Goal: Task Accomplishment & Management: Manage account settings

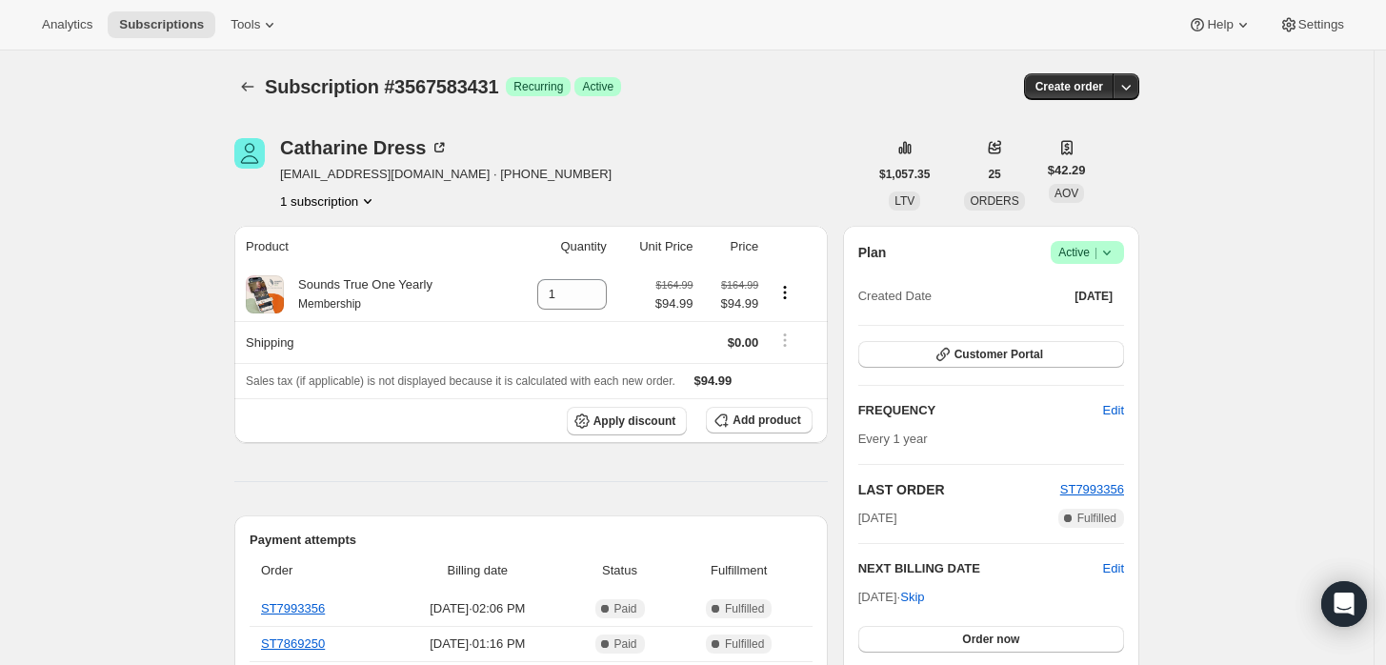
click at [1108, 238] on div "Plan Success Active | Created Date Oct 2, 2022 Customer Portal FREQUENCY Edit E…" at bounding box center [991, 472] width 296 height 492
click at [1116, 250] on icon at bounding box center [1106, 252] width 19 height 19
click at [1085, 321] on span "Cancel subscription" at bounding box center [1094, 321] width 108 height 14
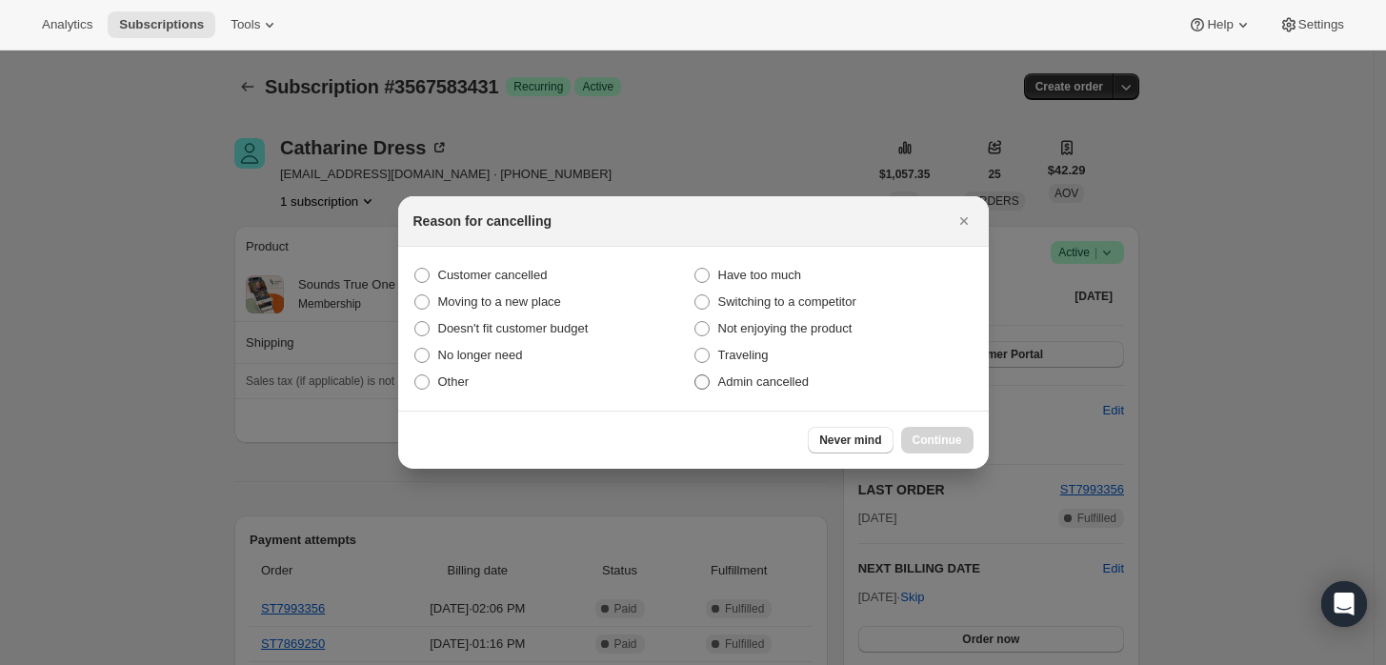
click at [748, 379] on span "Admin cancelled" at bounding box center [763, 381] width 90 height 14
click at [695, 375] on input "Admin cancelled" at bounding box center [694, 374] width 1 height 1
radio input "true"
click at [923, 441] on span "Continue" at bounding box center [938, 439] width 50 height 15
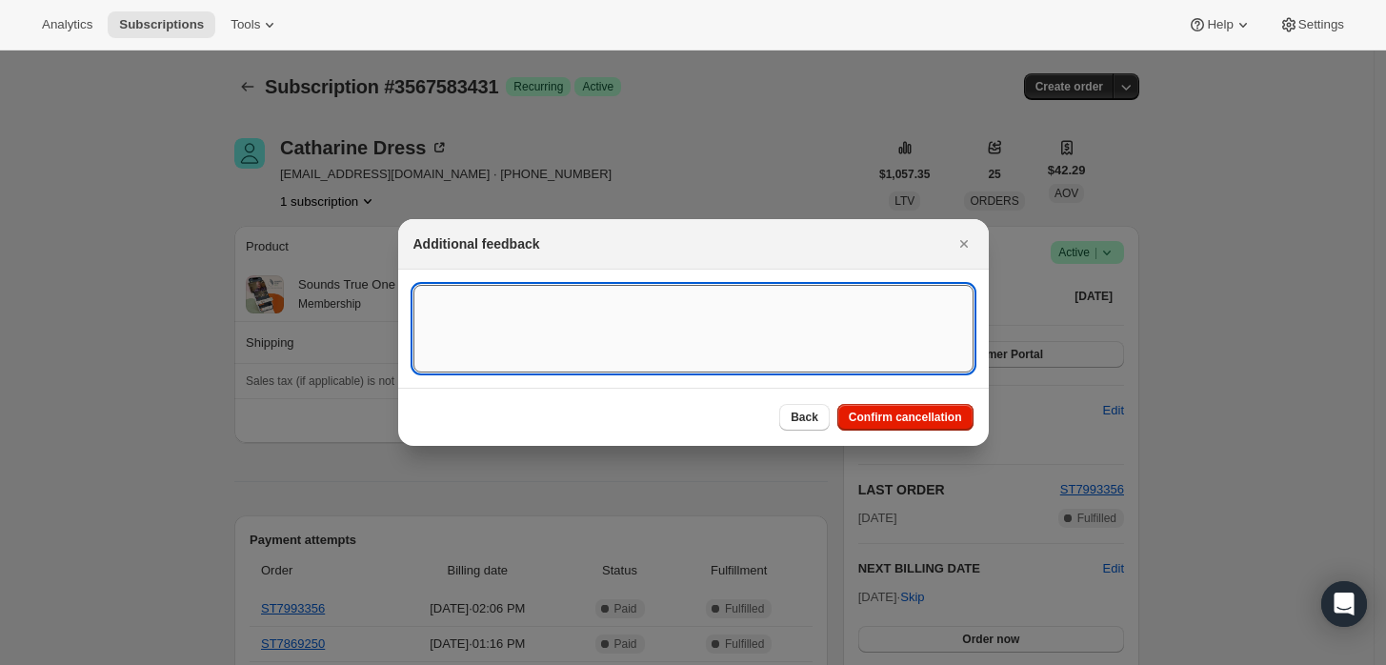
click at [780, 353] on textarea ":rbk:" at bounding box center [693, 329] width 560 height 88
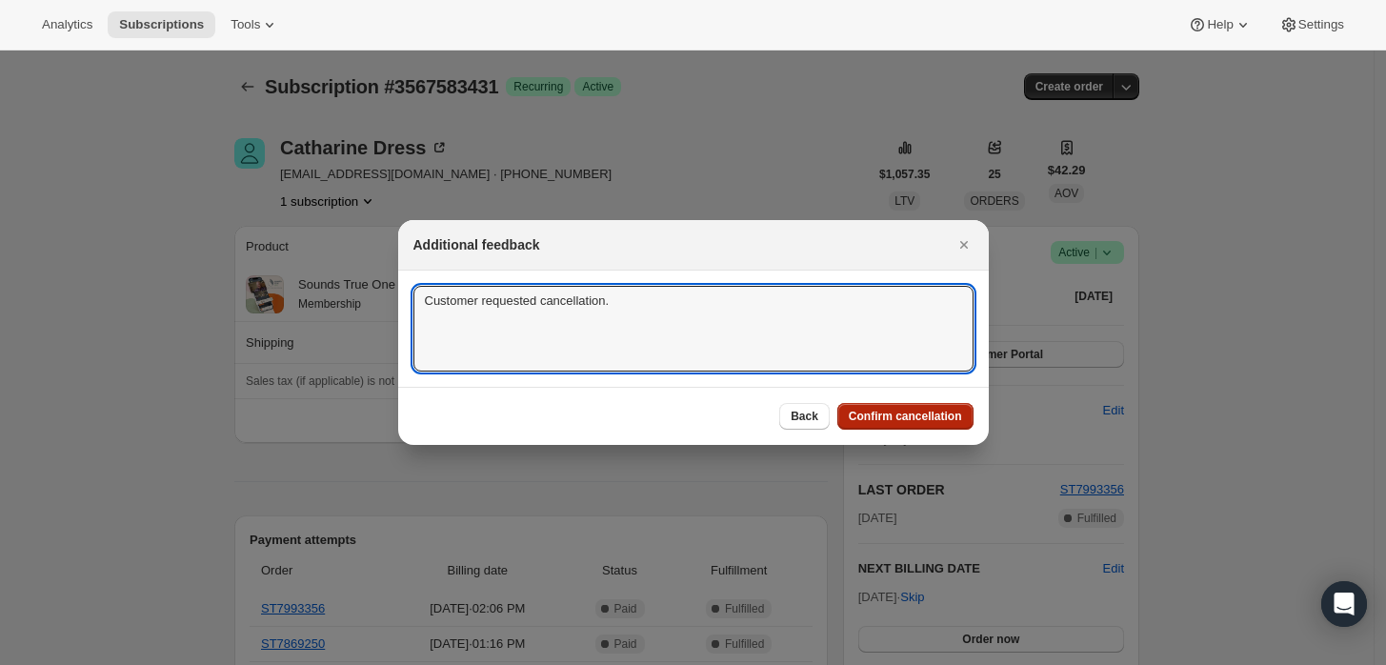
type textarea "Customer requested cancellation."
click at [918, 419] on span "Confirm cancellation" at bounding box center [905, 416] width 113 height 15
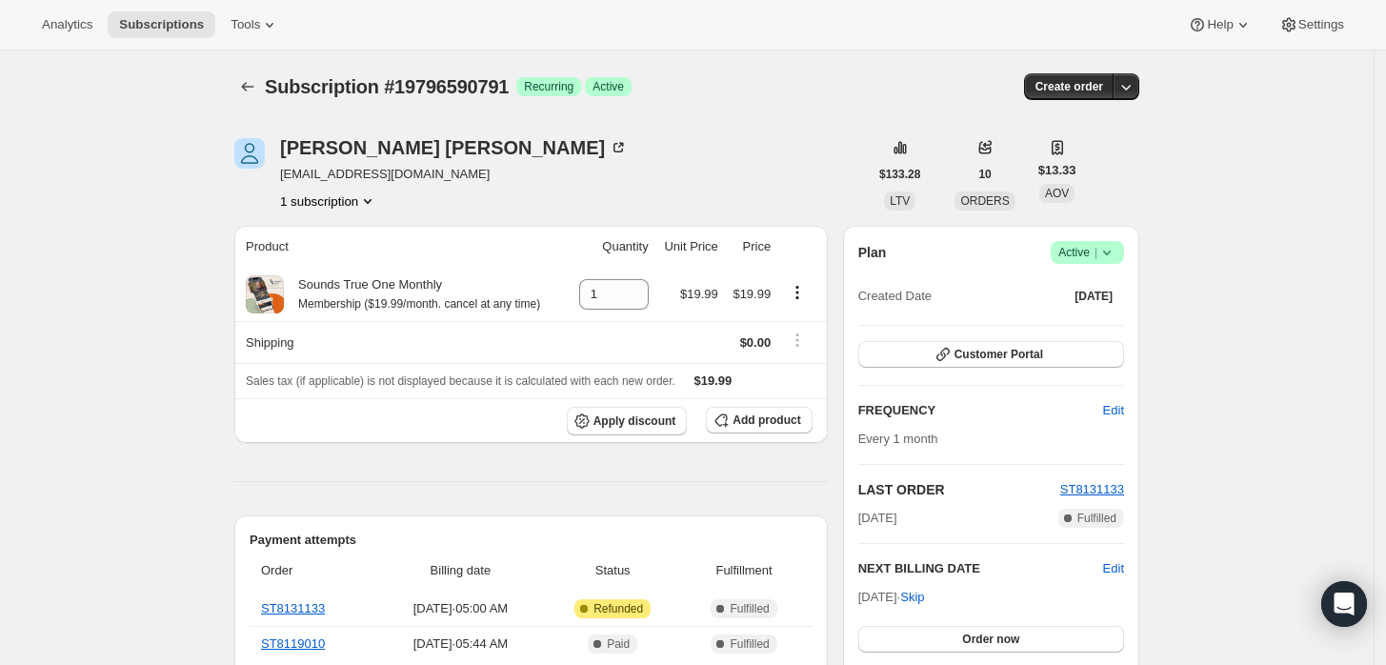
click at [1111, 253] on icon at bounding box center [1107, 253] width 8 height 5
click at [1095, 319] on span "Cancel subscription" at bounding box center [1094, 321] width 108 height 14
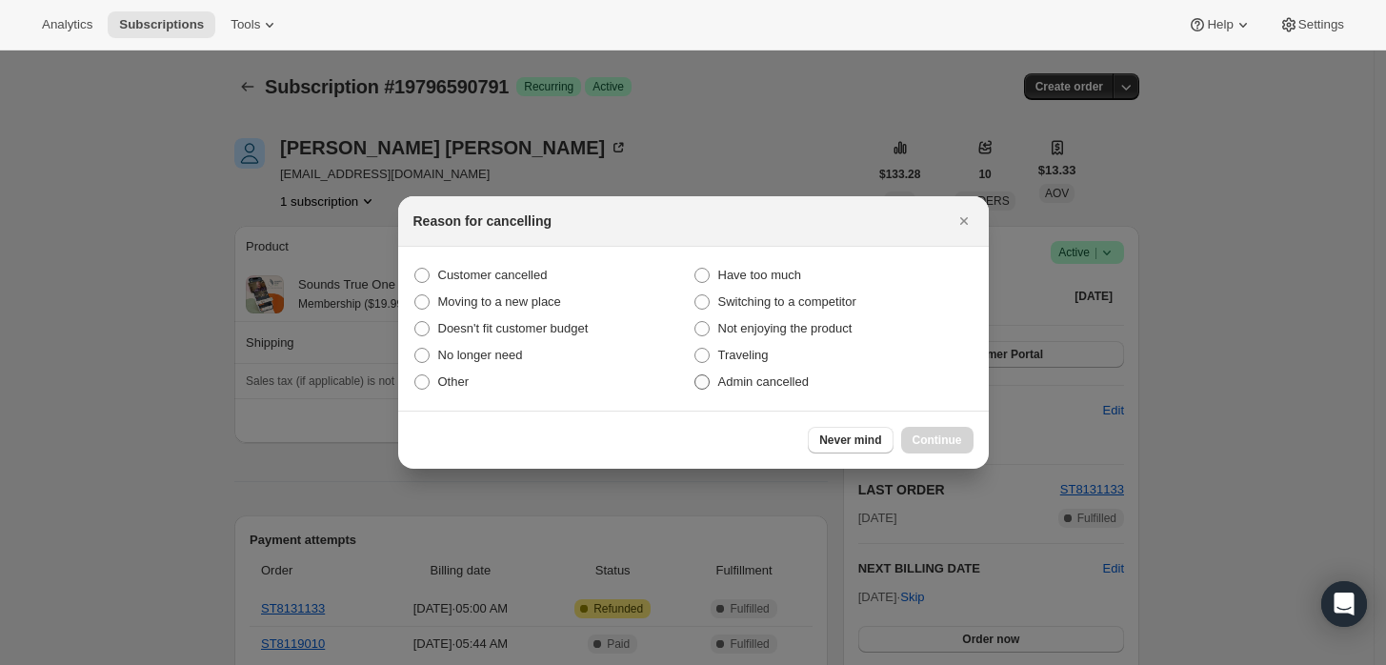
click at [734, 371] on label "Admin cancelled" at bounding box center [833, 382] width 280 height 27
click at [695, 374] on input "Admin cancelled" at bounding box center [694, 374] width 1 height 1
radio input "true"
drag, startPoint x: 931, startPoint y: 433, endPoint x: 878, endPoint y: 403, distance: 60.6
click at [933, 432] on span "Continue" at bounding box center [938, 439] width 50 height 15
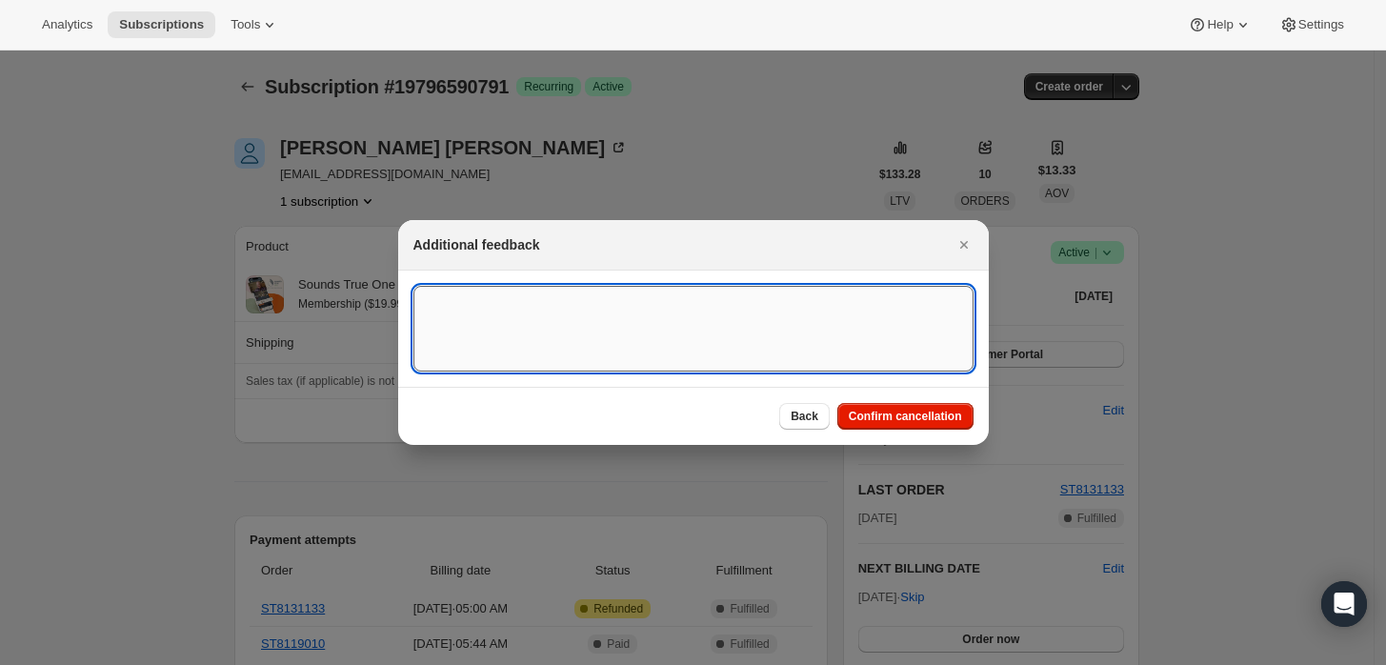
click at [723, 350] on textarea ":rbj:" at bounding box center [693, 329] width 560 height 86
type textarea "Customer requested cancellation and refund."
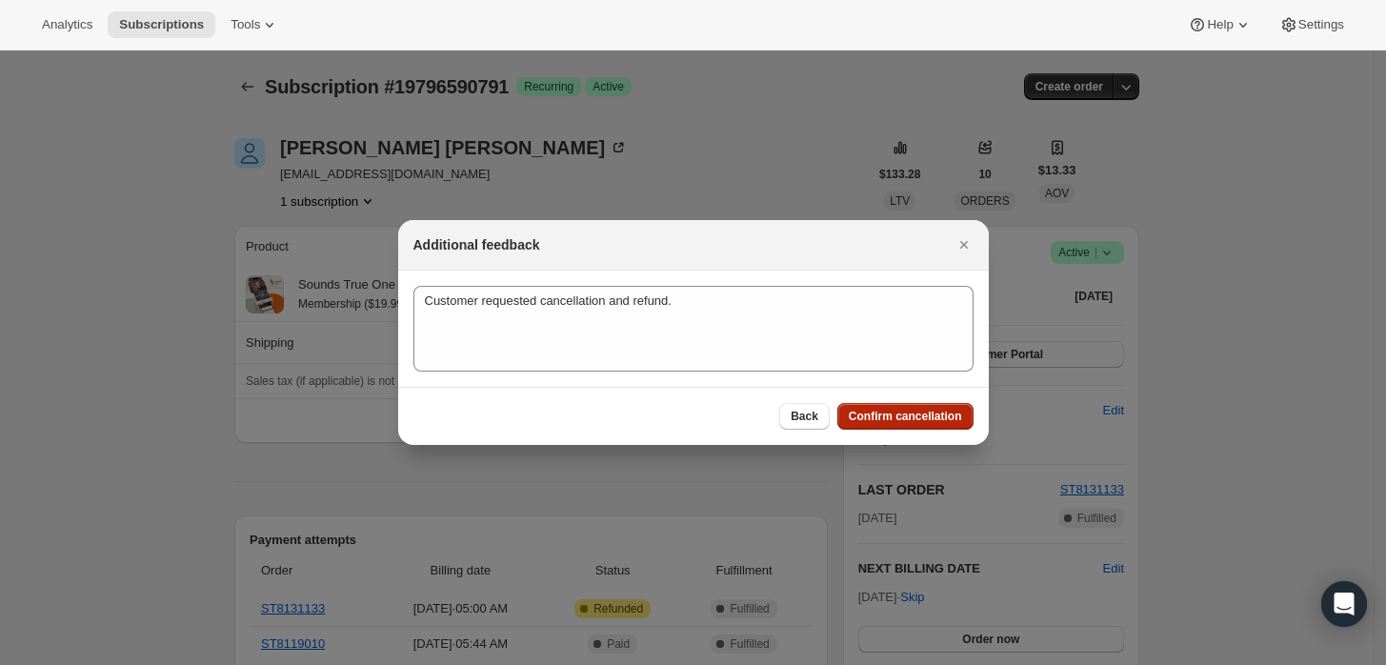
click at [894, 413] on span "Confirm cancellation" at bounding box center [905, 416] width 113 height 15
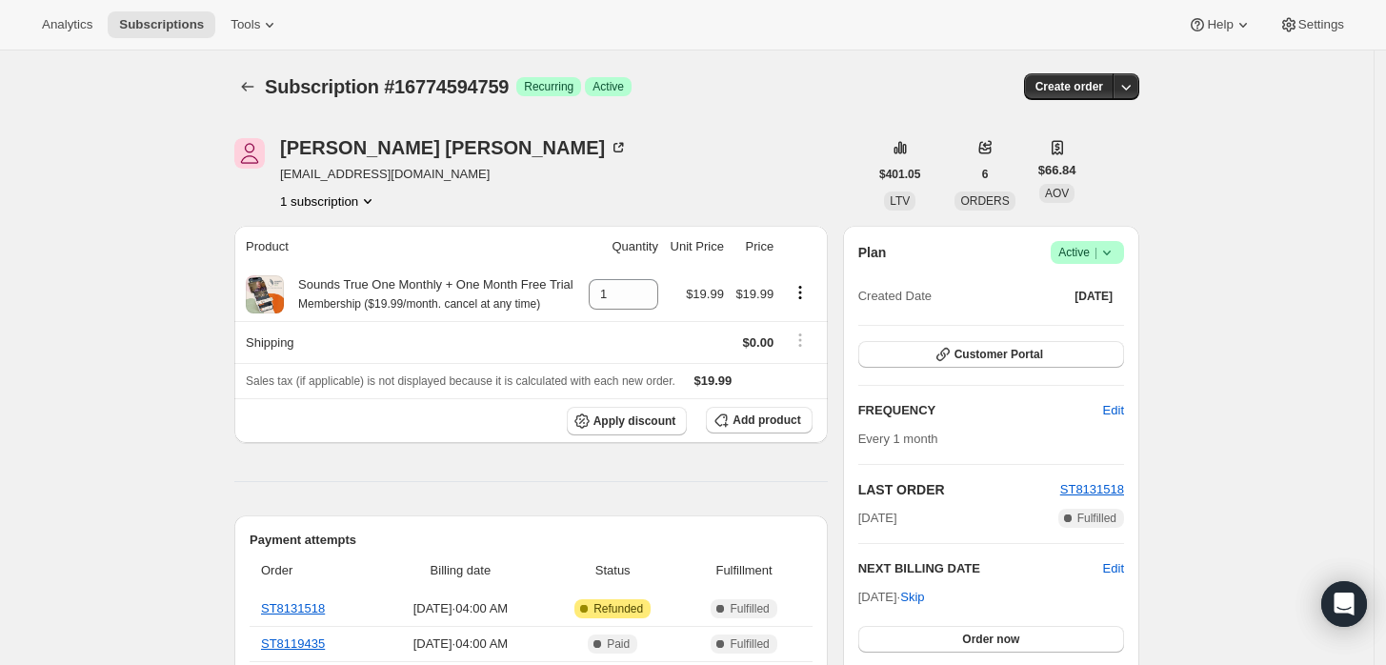
click at [1116, 258] on icon at bounding box center [1106, 252] width 19 height 19
click at [1074, 314] on span "Cancel subscription" at bounding box center [1094, 321] width 108 height 14
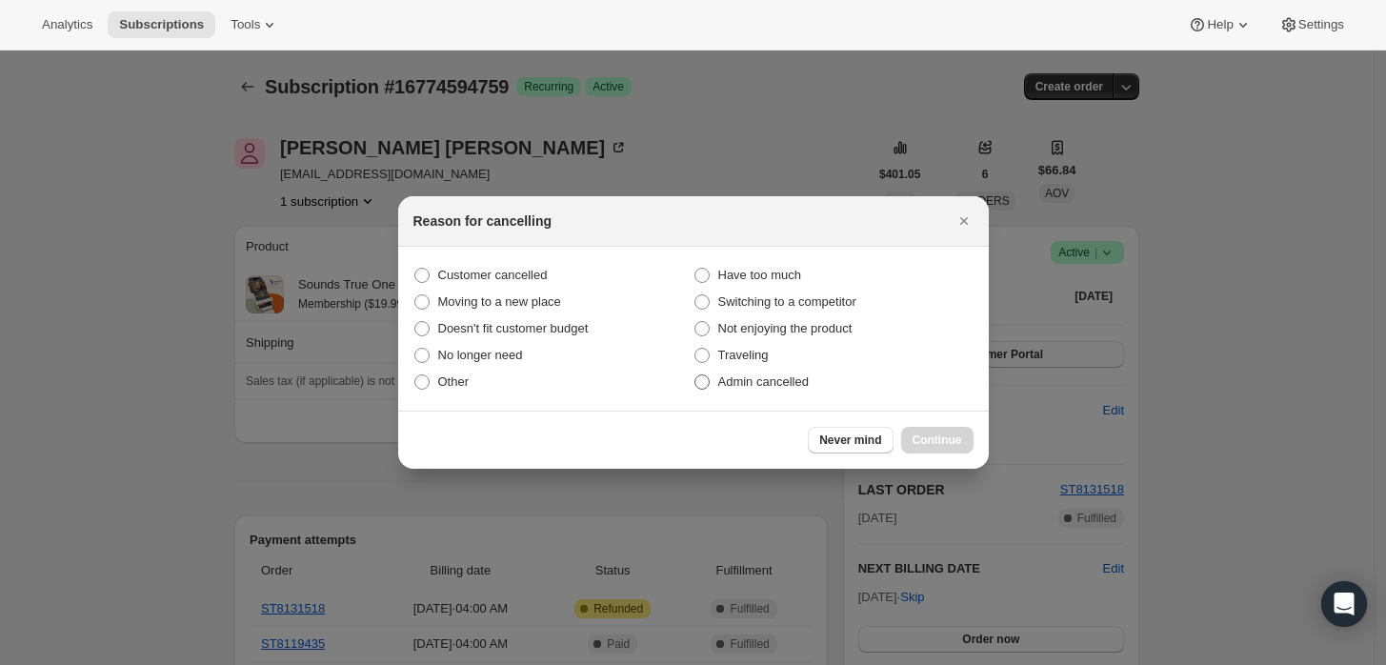
click at [757, 386] on span "Admin cancelled" at bounding box center [763, 381] width 90 height 14
click at [695, 375] on input "Admin cancelled" at bounding box center [694, 374] width 1 height 1
radio input "true"
click at [943, 449] on button "Continue" at bounding box center [937, 440] width 72 height 27
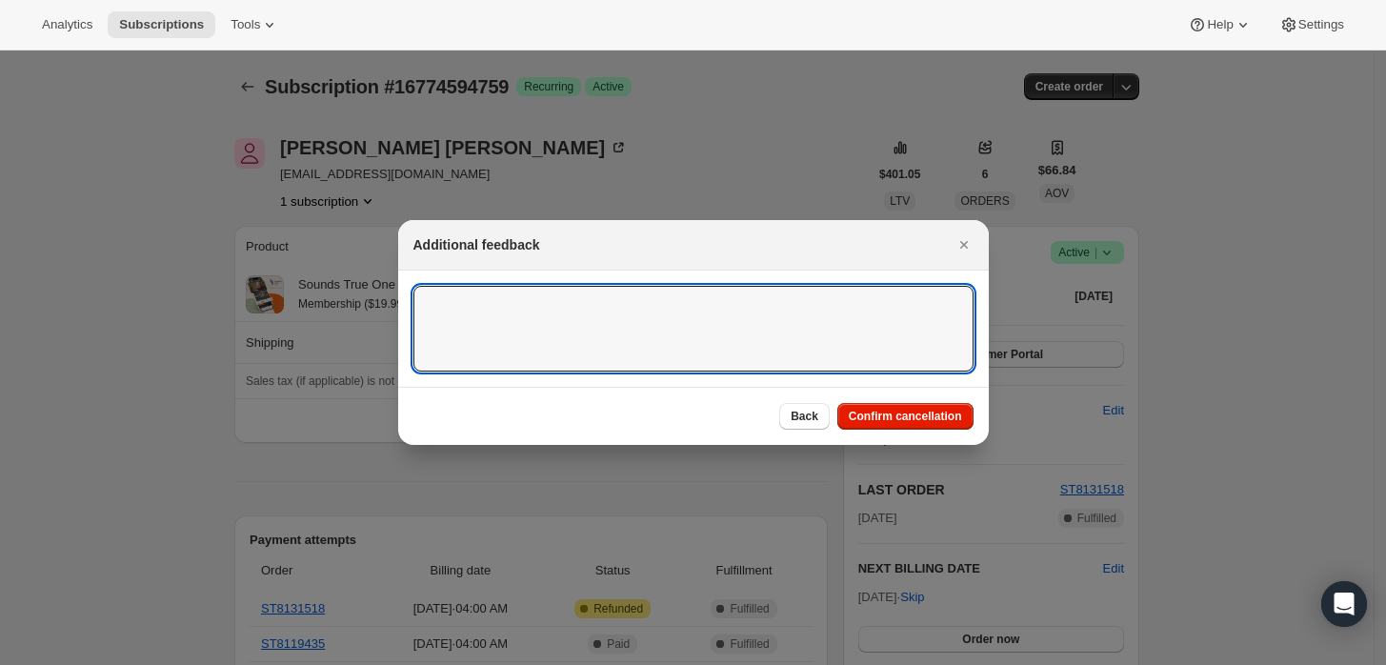
click at [807, 368] on textarea ":rbj:" at bounding box center [693, 329] width 560 height 86
type textarea "Customer requested cancellation and refund."
click at [935, 408] on button "Confirm cancellation" at bounding box center [905, 416] width 136 height 27
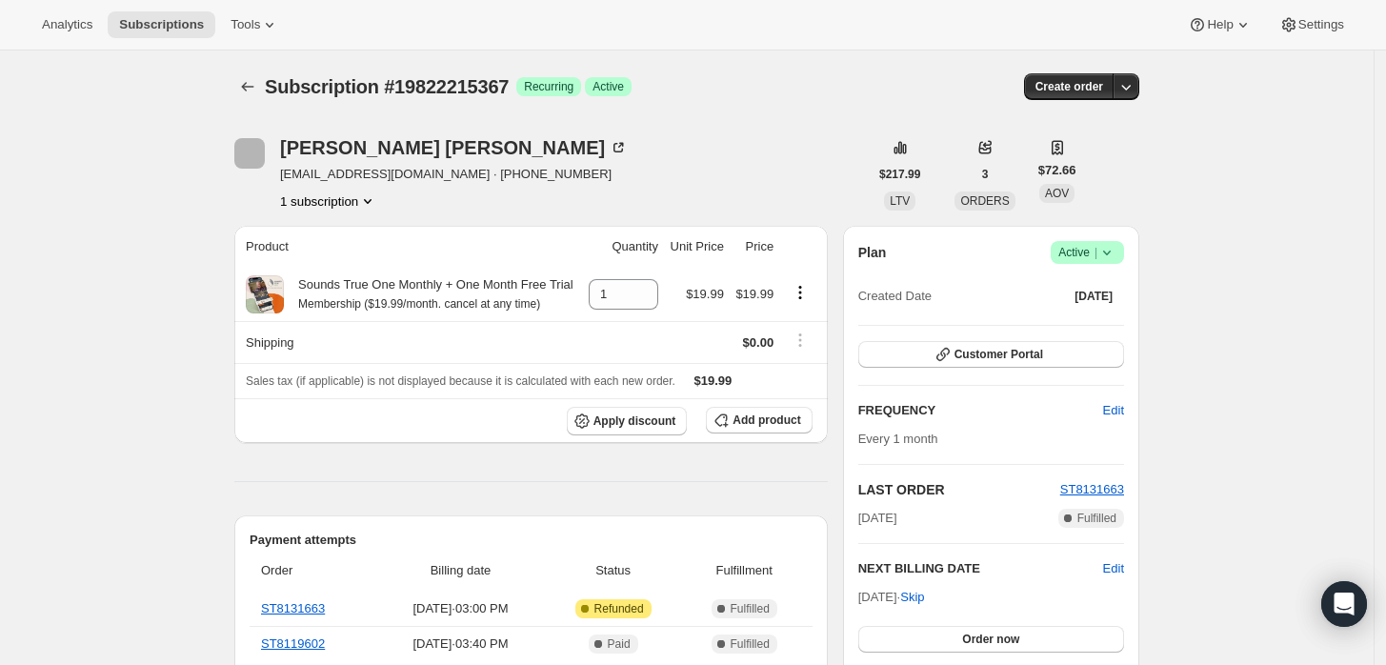
click at [1119, 261] on span "Success Active |" at bounding box center [1087, 252] width 73 height 23
click at [1069, 322] on span "Cancel subscription" at bounding box center [1094, 321] width 108 height 14
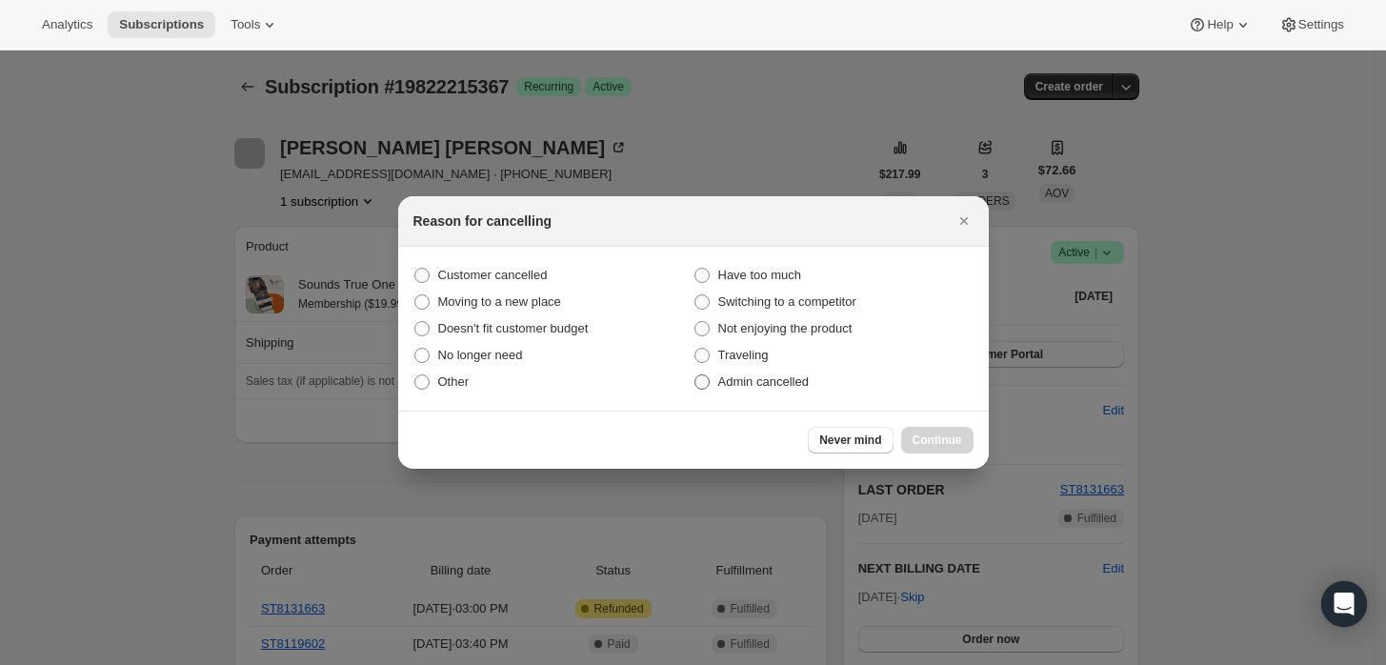
click at [750, 389] on span "Admin cancelled" at bounding box center [763, 381] width 90 height 14
click at [695, 375] on input "Admin cancelled" at bounding box center [694, 374] width 1 height 1
radio input "true"
click at [938, 438] on span "Continue" at bounding box center [938, 439] width 50 height 15
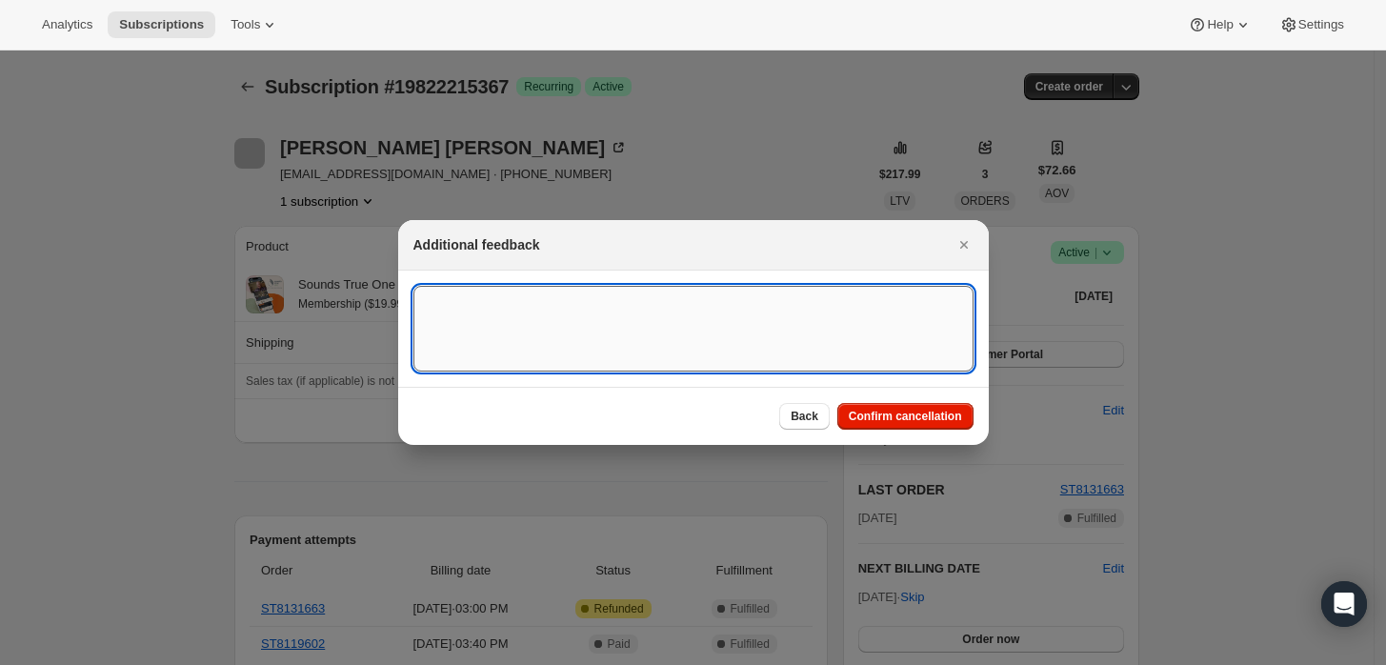
click at [801, 370] on textarea ":rbj:" at bounding box center [693, 329] width 560 height 86
type textarea "Customer requested cancellation and refund."
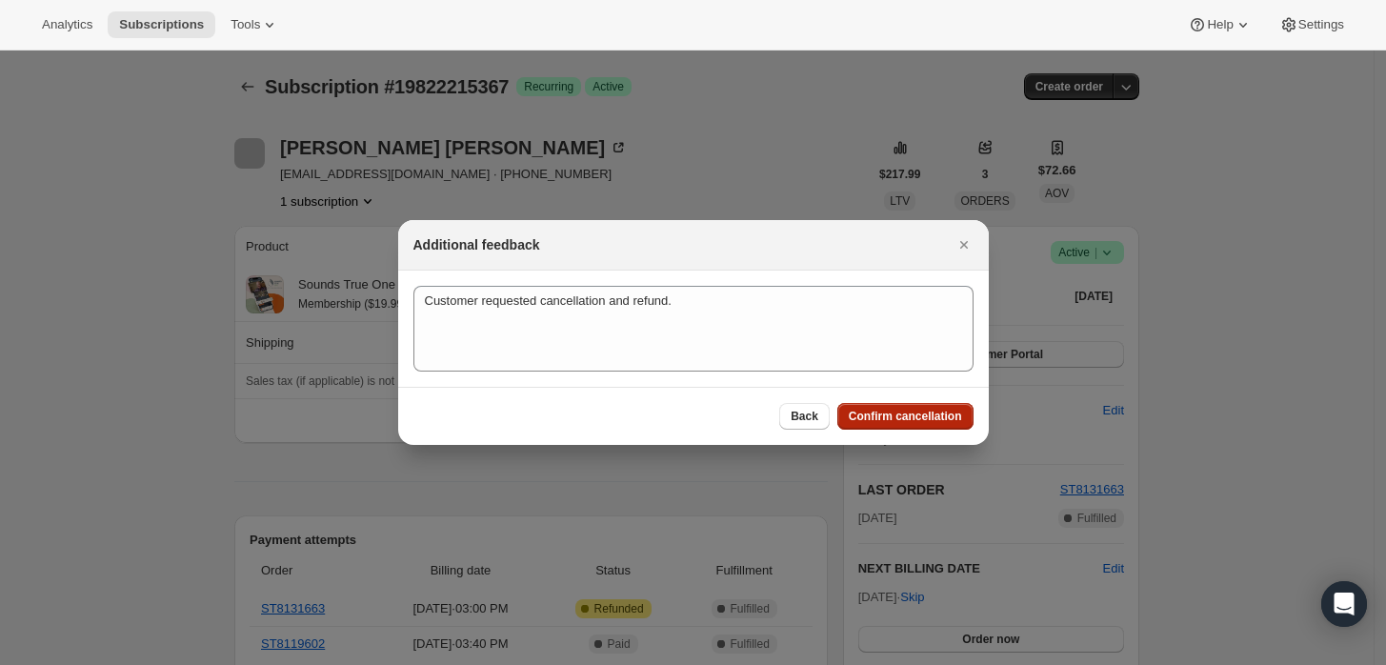
click at [861, 412] on span "Confirm cancellation" at bounding box center [905, 416] width 113 height 15
